Goal: Use online tool/utility: Utilize a website feature to perform a specific function

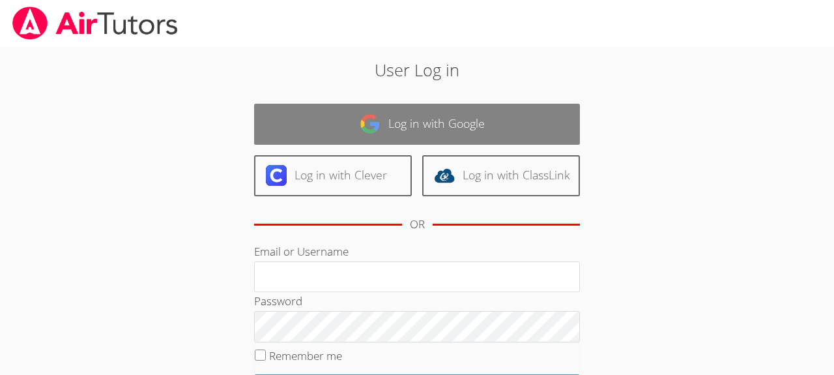
type input "[EMAIL_ADDRESS][DOMAIN_NAME]"
click at [425, 130] on link "Log in with Google" at bounding box center [417, 124] width 326 height 41
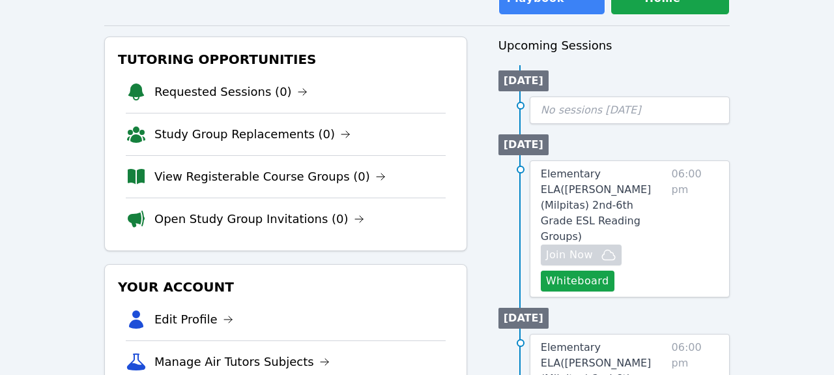
scroll to position [126, 0]
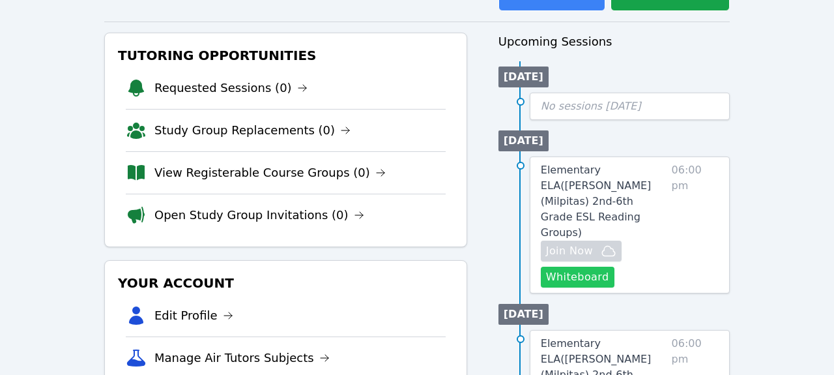
click at [591, 266] on button "Whiteboard" at bounding box center [578, 276] width 74 height 21
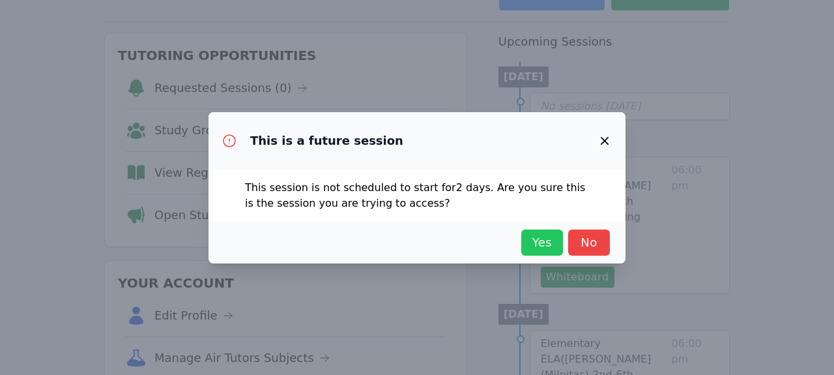
click at [560, 244] on button "Yes" at bounding box center [542, 242] width 42 height 26
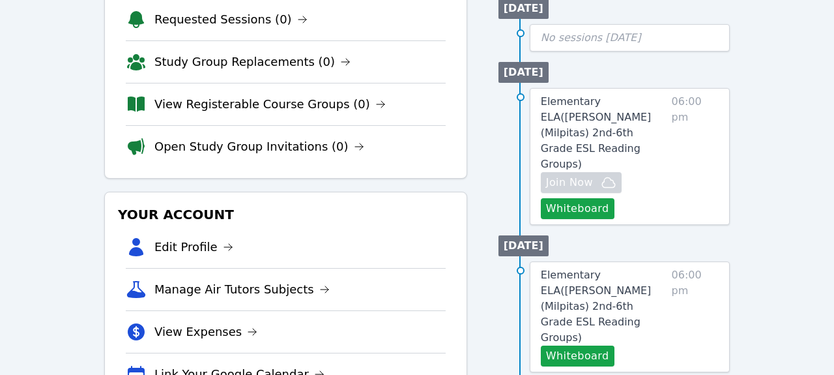
scroll to position [195, 0]
click at [571, 345] on button "Whiteboard" at bounding box center [578, 355] width 74 height 21
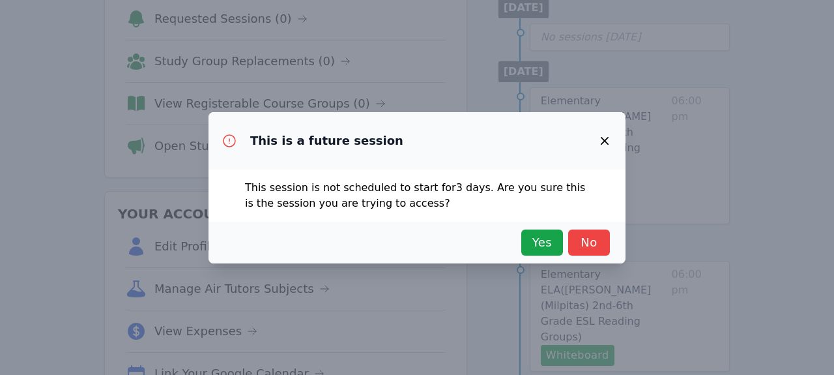
click at [549, 255] on div "Yes No" at bounding box center [416, 243] width 417 height 42
click at [547, 246] on span "Yes" at bounding box center [542, 242] width 29 height 18
